Goal: Navigation & Orientation: Find specific page/section

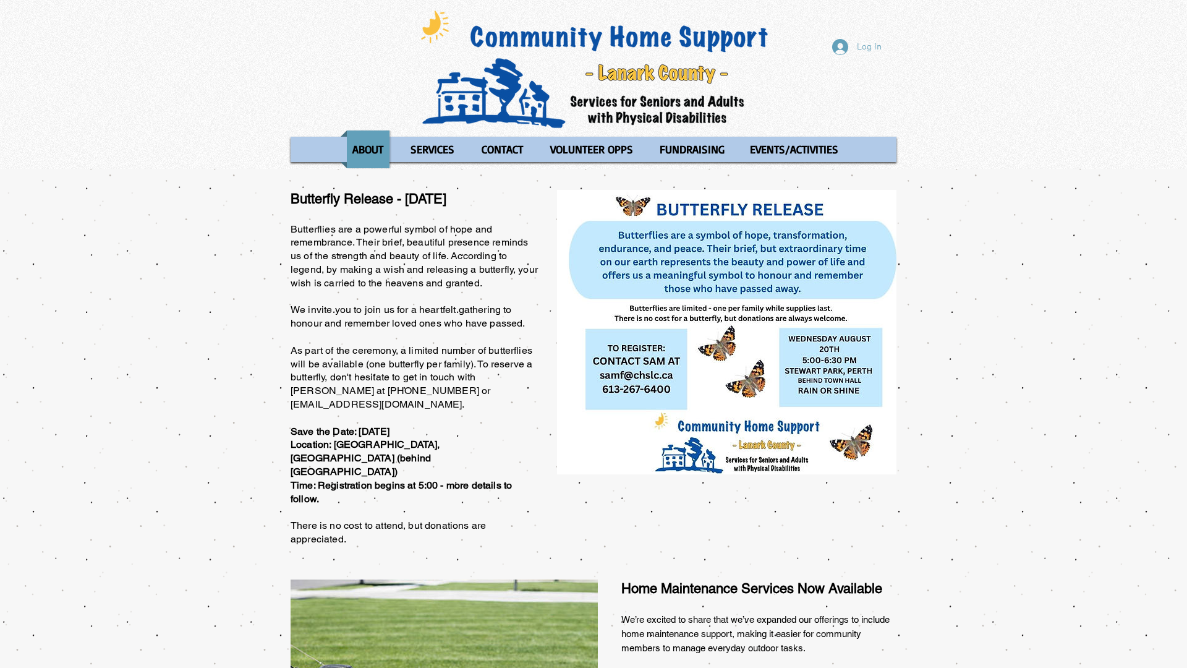
click at [0, 0] on div "Log In ABOUT OUR STORIES Diner's Club Stories MOW Stories [PERSON_NAME]'s Journ…" at bounding box center [593, 84] width 1187 height 169
